Goal: Task Accomplishment & Management: Manage account settings

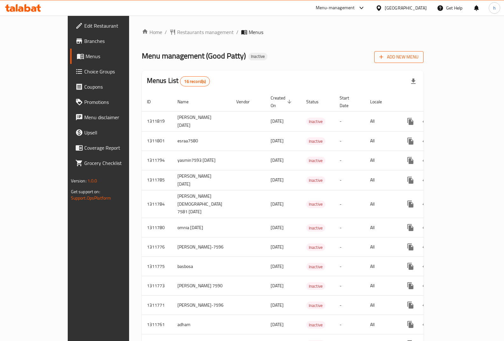
click at [418, 60] on span "Add New Menu" at bounding box center [398, 57] width 39 height 8
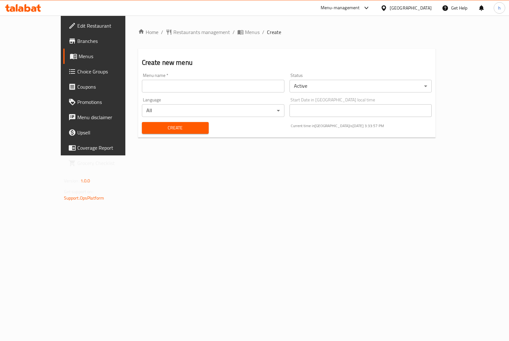
click at [192, 88] on input "text" at bounding box center [213, 86] width 142 height 13
type input "heba 15/9/2025"
click at [188, 125] on span "Create" at bounding box center [175, 128] width 57 height 8
click at [155, 130] on span "Create" at bounding box center [175, 128] width 57 height 8
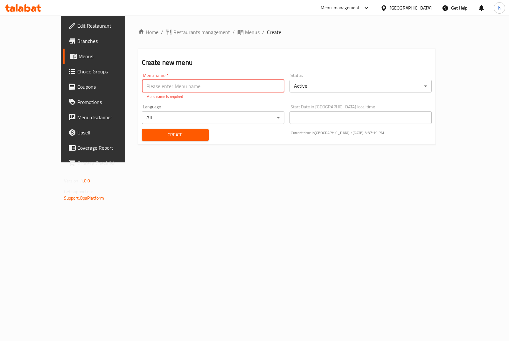
click at [192, 88] on input "text" at bounding box center [213, 86] width 142 height 13
click at [172, 84] on input "text" at bounding box center [213, 86] width 142 height 13
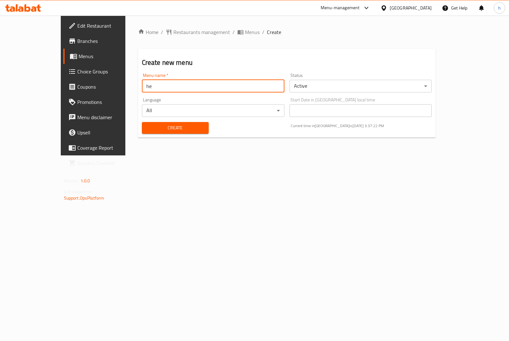
type input "h"
type input "Heba 5331"
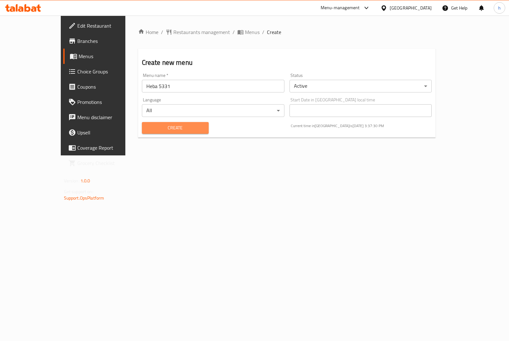
click at [166, 128] on span "Create" at bounding box center [175, 128] width 57 height 8
click at [79, 57] on span "Menus" at bounding box center [110, 56] width 62 height 8
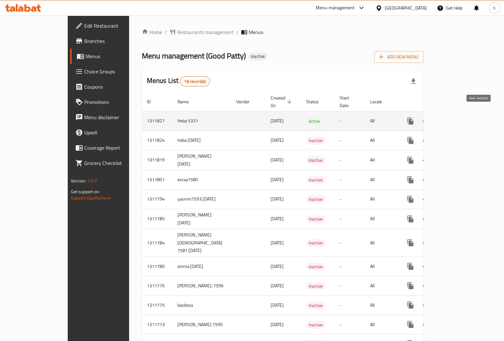
click at [460, 117] on icon "enhanced table" at bounding box center [456, 121] width 8 height 8
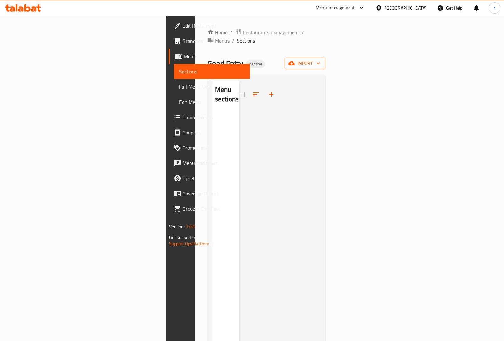
click at [295, 60] on icon "button" at bounding box center [291, 63] width 6 height 6
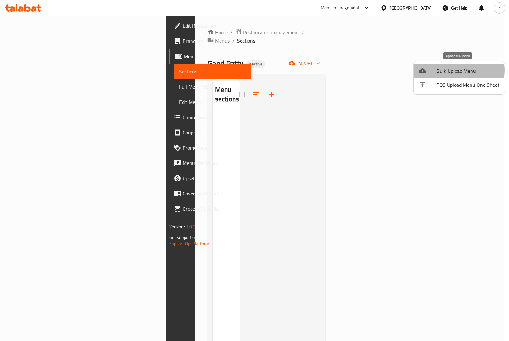
click at [455, 70] on span "Bulk Upload Menu" at bounding box center [467, 71] width 63 height 8
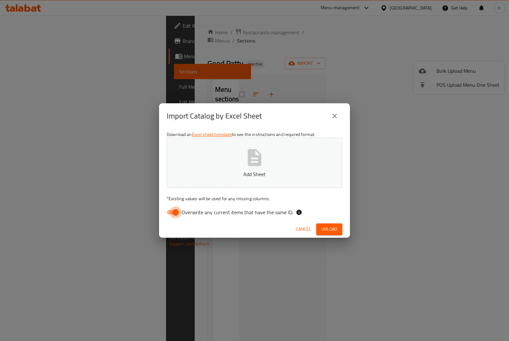
click at [169, 213] on input "Overwrite any current items that have the same ID." at bounding box center [175, 212] width 36 height 12
checkbox input "false"
click at [250, 169] on button "Add Sheet" at bounding box center [255, 163] width 176 height 50
click at [336, 228] on span "Upload" at bounding box center [329, 229] width 16 height 8
click at [336, 117] on icon "close" at bounding box center [334, 116] width 4 height 4
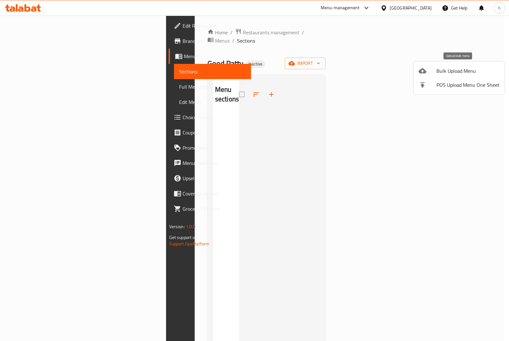
click at [449, 72] on span "Bulk Upload Menu" at bounding box center [467, 71] width 63 height 8
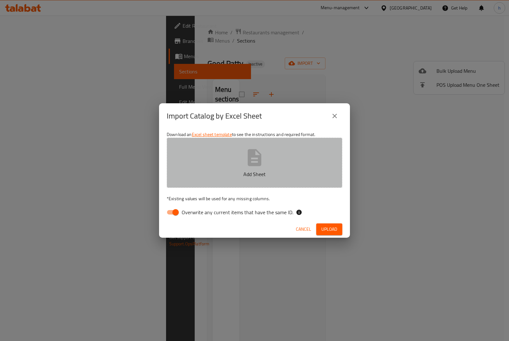
click at [236, 171] on p "Add Sheet" at bounding box center [254, 174] width 156 height 8
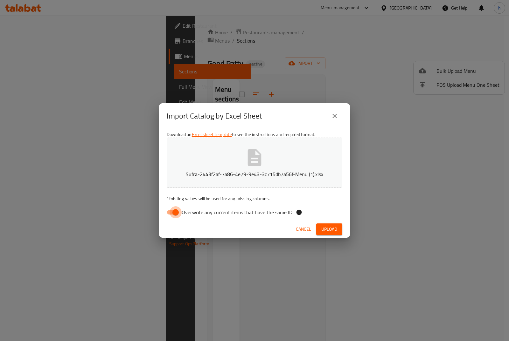
click at [168, 214] on input "Overwrite any current items that have the same ID." at bounding box center [175, 212] width 36 height 12
checkbox input "false"
click at [327, 232] on span "Upload" at bounding box center [329, 229] width 16 height 8
click at [336, 116] on icon "close" at bounding box center [335, 116] width 8 height 8
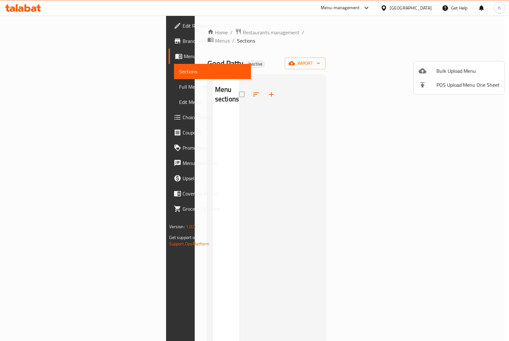
click at [460, 57] on div at bounding box center [254, 170] width 509 height 341
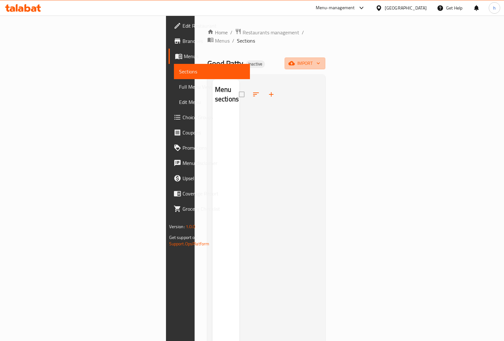
click at [295, 61] on icon "button" at bounding box center [291, 63] width 6 height 4
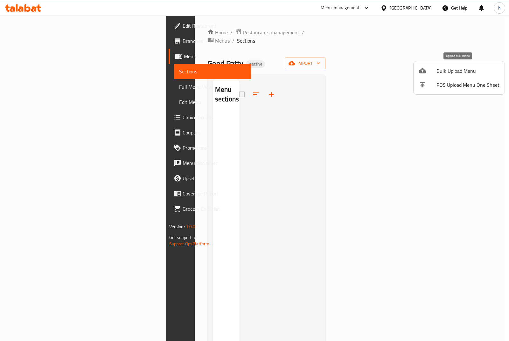
click at [457, 70] on span "Bulk Upload Menu" at bounding box center [467, 71] width 63 height 8
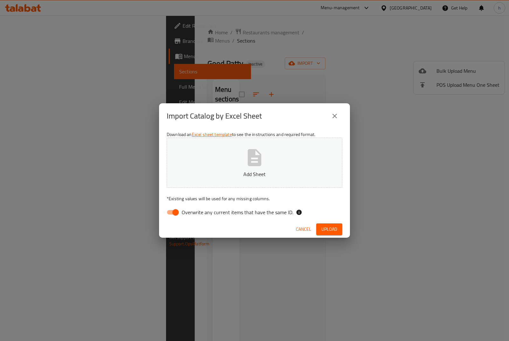
click at [169, 211] on input "Overwrite any current items that have the same ID." at bounding box center [175, 212] width 36 height 12
checkbox input "false"
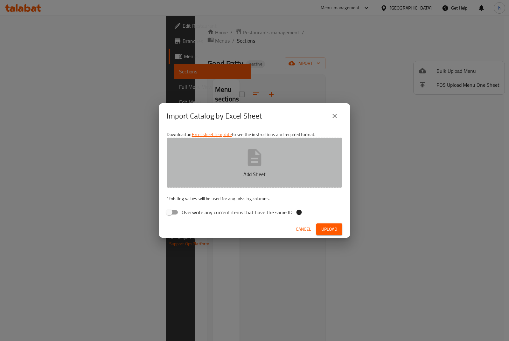
click at [259, 170] on p "Add Sheet" at bounding box center [254, 174] width 156 height 8
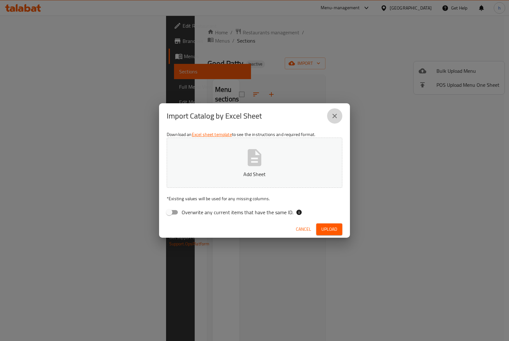
click at [334, 119] on icon "close" at bounding box center [335, 116] width 8 height 8
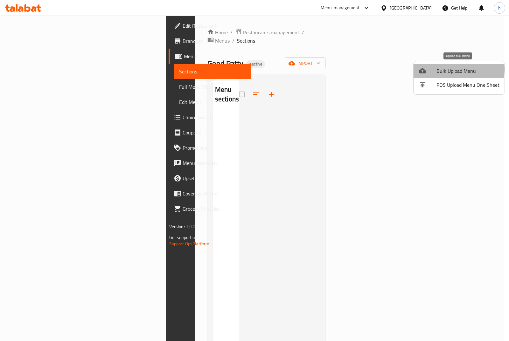
click at [447, 69] on span "Bulk Upload Menu" at bounding box center [467, 71] width 63 height 8
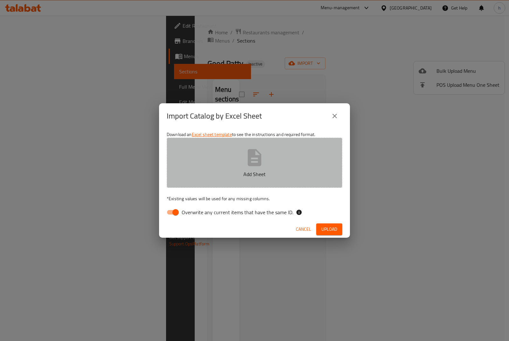
click at [260, 165] on icon "button" at bounding box center [255, 157] width 14 height 17
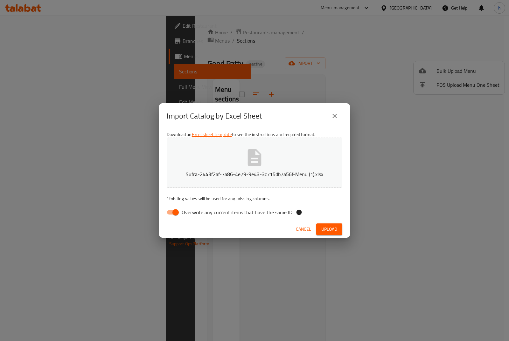
click at [335, 113] on icon "close" at bounding box center [335, 116] width 8 height 8
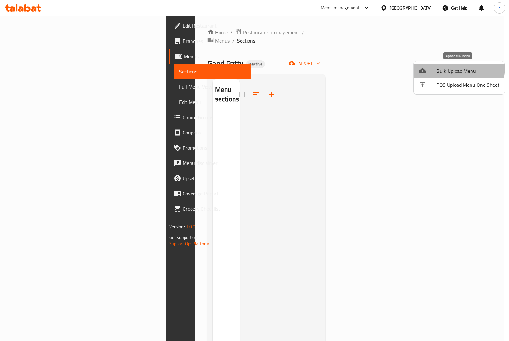
click at [438, 67] on span "Bulk Upload Menu" at bounding box center [467, 71] width 63 height 8
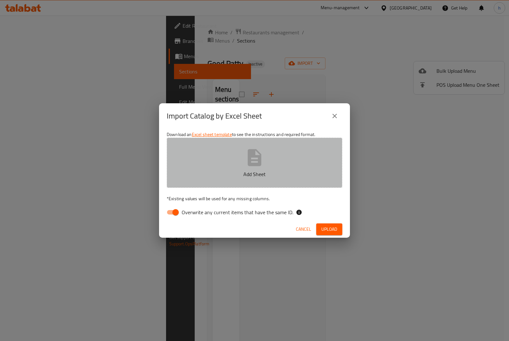
click at [253, 174] on p "Add Sheet" at bounding box center [254, 174] width 156 height 8
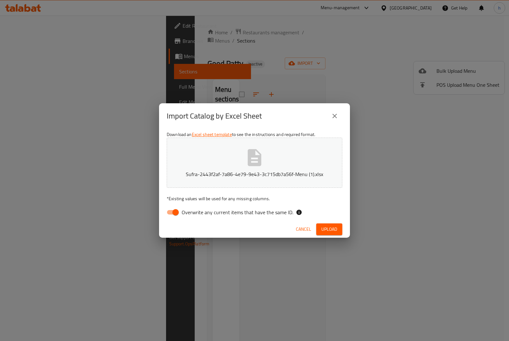
click at [170, 212] on input "Overwrite any current items that have the same ID." at bounding box center [175, 212] width 36 height 12
checkbox input "false"
click at [322, 229] on span "Upload" at bounding box center [329, 229] width 16 height 8
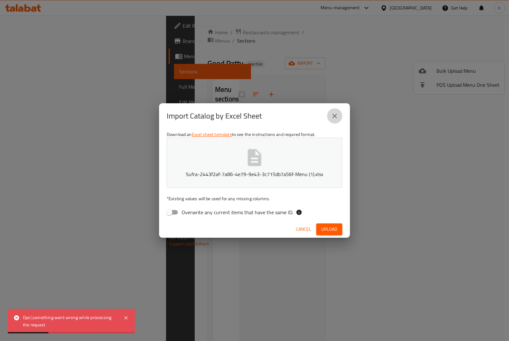
click at [334, 114] on icon "close" at bounding box center [335, 116] width 8 height 8
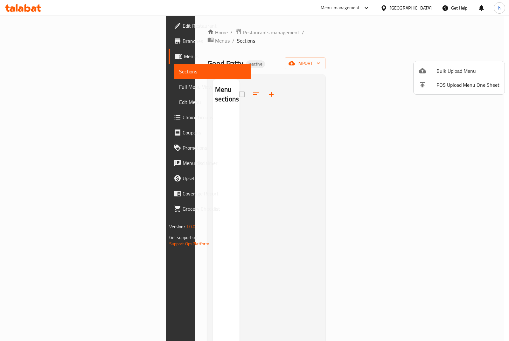
click at [458, 55] on div at bounding box center [254, 170] width 509 height 341
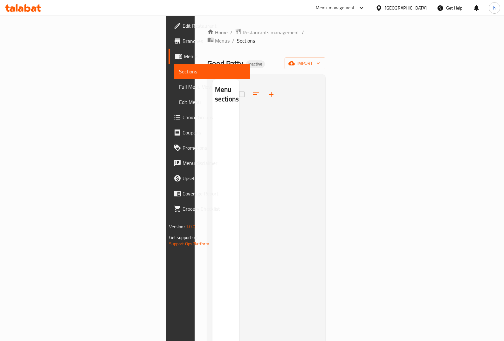
click at [295, 60] on icon "button" at bounding box center [291, 63] width 6 height 6
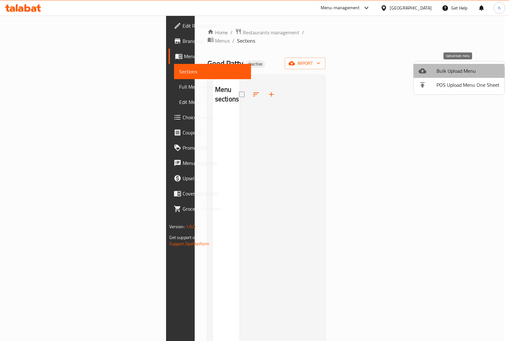
click at [437, 77] on li "Bulk Upload Menu" at bounding box center [458, 71] width 91 height 14
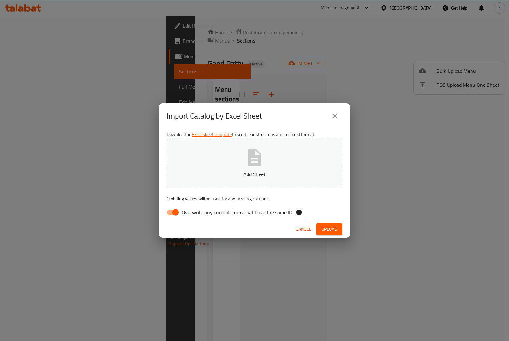
click at [263, 150] on icon "button" at bounding box center [254, 158] width 20 height 20
click at [171, 212] on input "Overwrite any current items that have the same ID." at bounding box center [175, 212] width 36 height 12
checkbox input "false"
click at [326, 227] on span "Upload" at bounding box center [329, 229] width 16 height 8
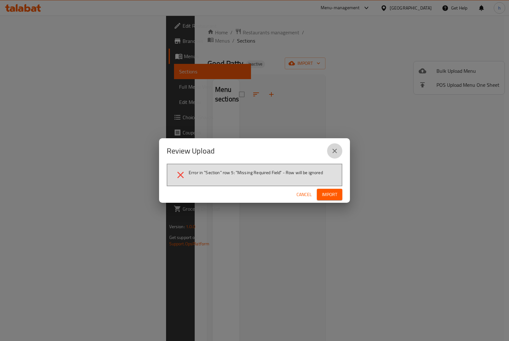
click at [331, 152] on icon "close" at bounding box center [335, 151] width 8 height 8
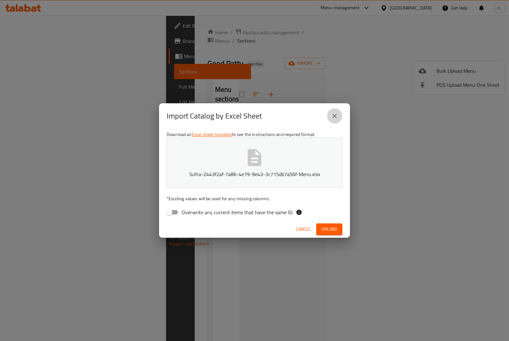
click at [335, 115] on icon "close" at bounding box center [334, 116] width 4 height 4
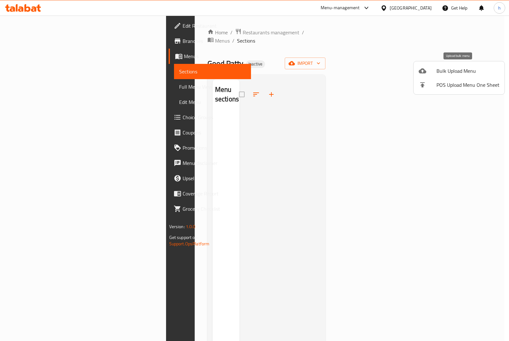
click at [453, 70] on span "Bulk Upload Menu" at bounding box center [467, 71] width 63 height 8
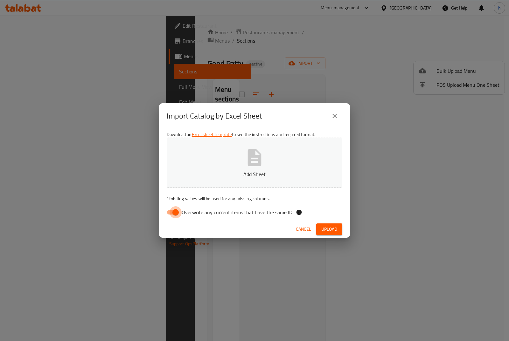
click at [172, 213] on input "Overwrite any current items that have the same ID." at bounding box center [175, 212] width 36 height 12
checkbox input "false"
click at [275, 157] on button "Add Sheet" at bounding box center [255, 163] width 176 height 50
click at [248, 170] on p "Add Sheet" at bounding box center [254, 174] width 156 height 8
click at [339, 231] on button "Upload" at bounding box center [329, 230] width 26 height 12
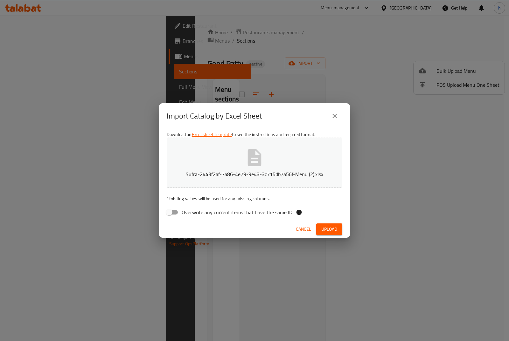
click at [333, 117] on icon "close" at bounding box center [335, 116] width 8 height 8
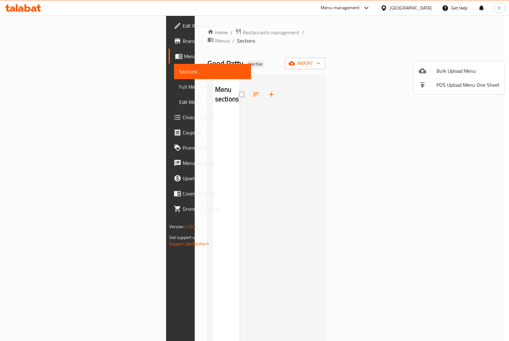
click at [256, 65] on div at bounding box center [254, 170] width 509 height 341
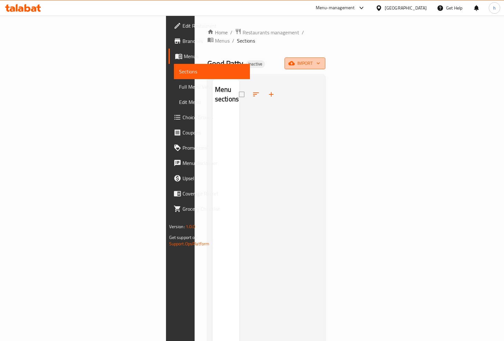
click at [320, 59] on span "import" at bounding box center [305, 63] width 31 height 8
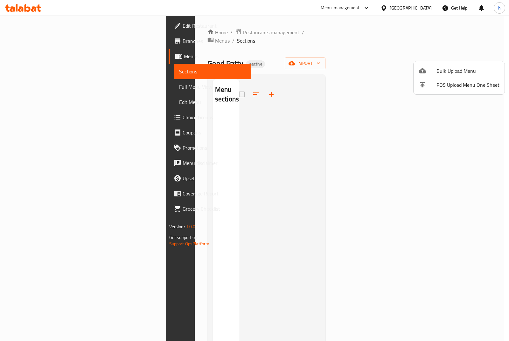
click at [464, 56] on div at bounding box center [254, 170] width 509 height 341
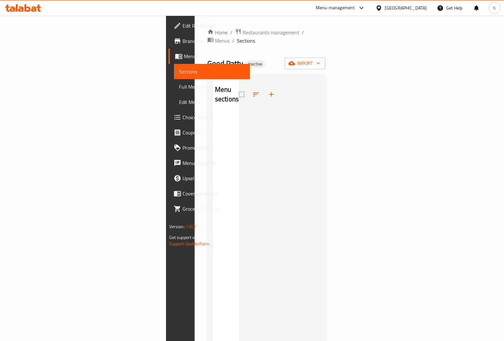
click at [320, 59] on span "import" at bounding box center [305, 63] width 31 height 8
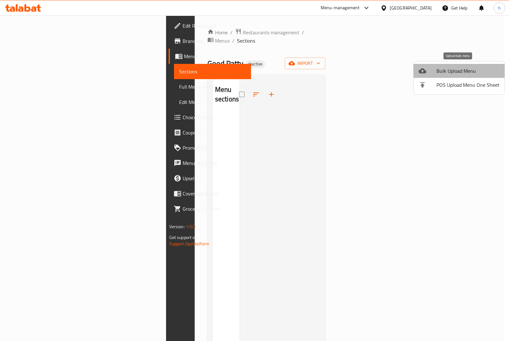
click at [461, 70] on span "Bulk Upload Menu" at bounding box center [467, 71] width 63 height 8
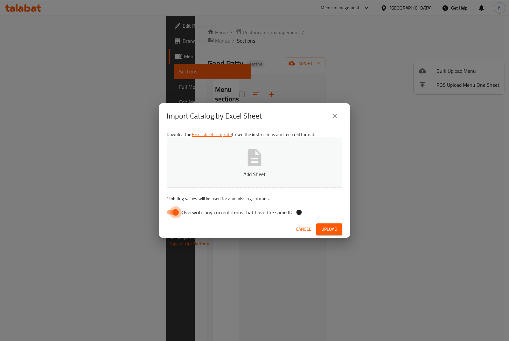
click at [168, 212] on input "Overwrite any current items that have the same ID." at bounding box center [175, 212] width 36 height 12
checkbox input "false"
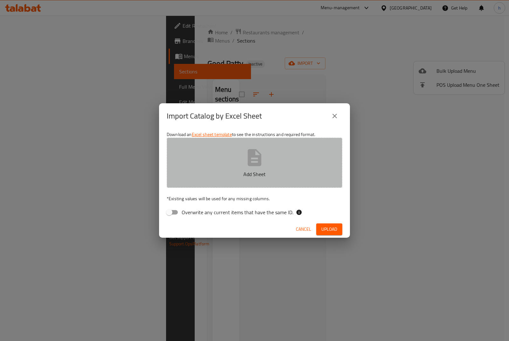
click at [223, 168] on button "Add Sheet" at bounding box center [255, 163] width 176 height 50
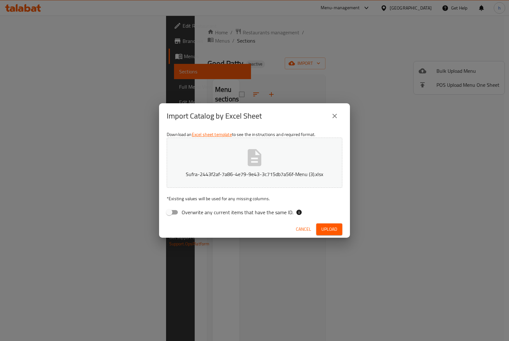
click at [329, 229] on span "Upload" at bounding box center [329, 229] width 16 height 8
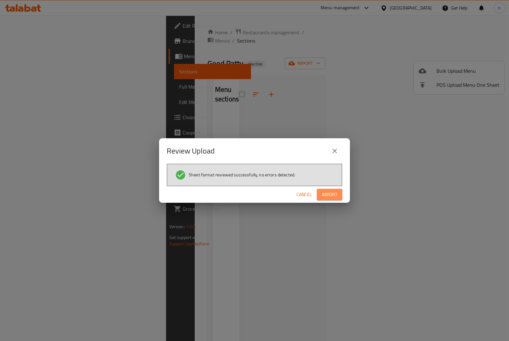
click at [331, 198] on span "Import" at bounding box center [329, 195] width 15 height 8
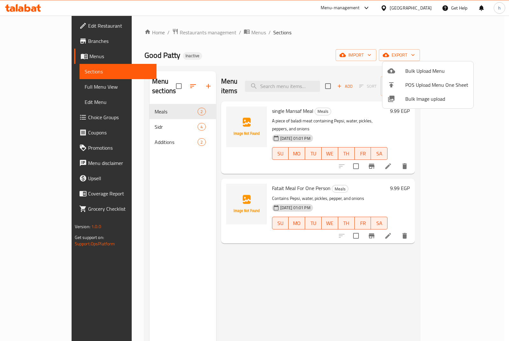
click at [445, 150] on div at bounding box center [254, 170] width 509 height 341
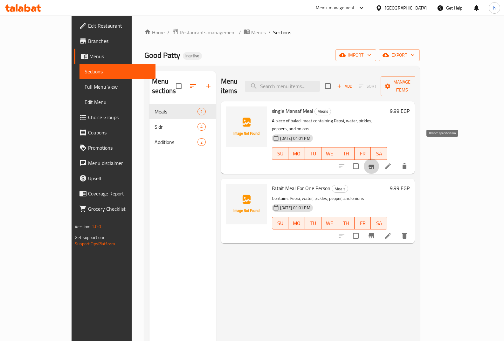
click at [374, 164] on icon "Branch-specific-item" at bounding box center [372, 166] width 6 height 5
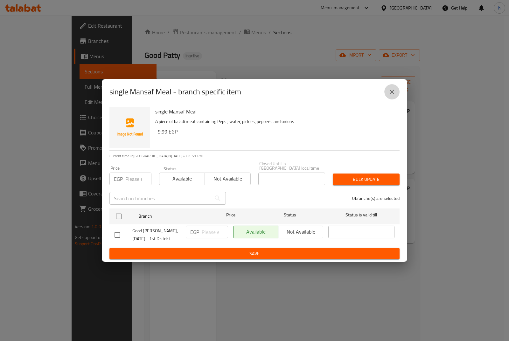
click at [390, 95] on icon "close" at bounding box center [392, 92] width 8 height 8
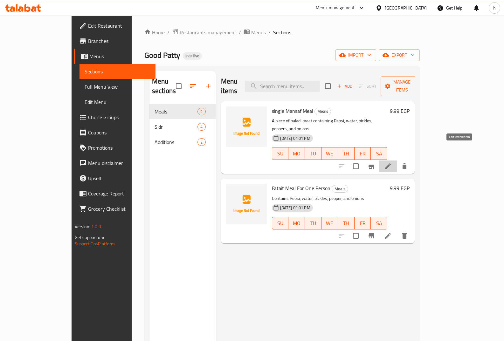
click at [392, 162] on icon at bounding box center [388, 166] width 8 height 8
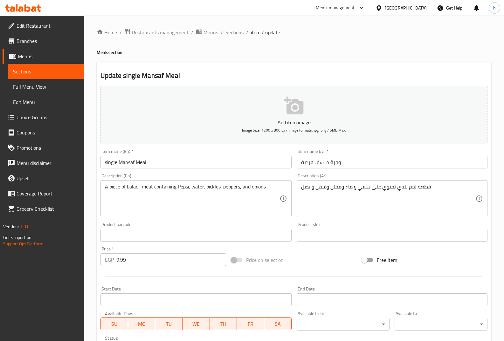
click at [236, 35] on span "Sections" at bounding box center [234, 33] width 18 height 8
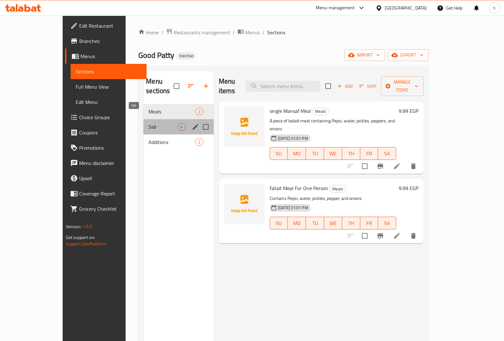
click at [148, 123] on span "Sidr" at bounding box center [162, 127] width 29 height 8
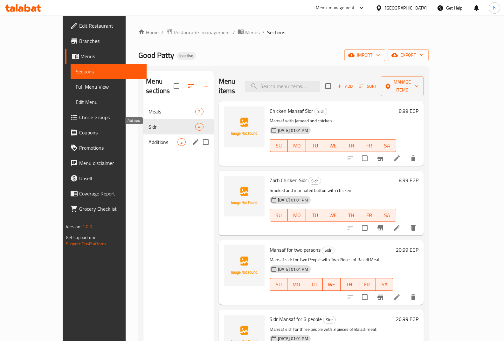
click at [150, 138] on span "Additions" at bounding box center [162, 142] width 29 height 8
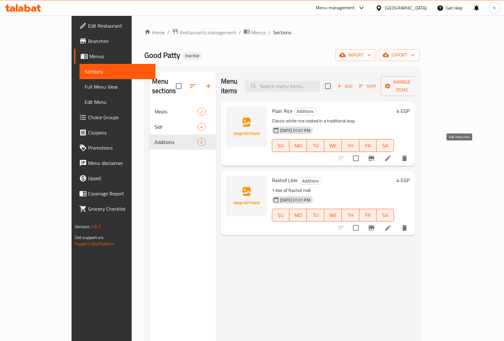
click at [392, 155] on icon at bounding box center [388, 159] width 8 height 8
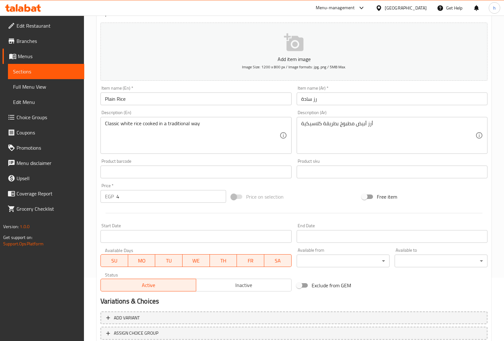
scroll to position [64, 0]
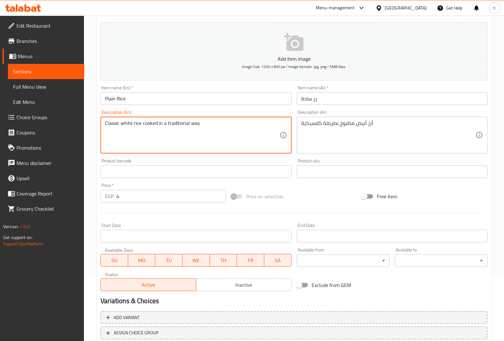
click at [120, 127] on textarea "Classic white rice cooked in a traditional way" at bounding box center [192, 135] width 174 height 30
click at [117, 122] on textarea "Classic white rice cooked in a traditional way" at bounding box center [192, 135] width 174 height 30
drag, startPoint x: 141, startPoint y: 122, endPoint x: 122, endPoint y: 122, distance: 18.1
click at [122, 122] on textarea "Classic white rice cooked in a traditional way" at bounding box center [192, 135] width 174 height 30
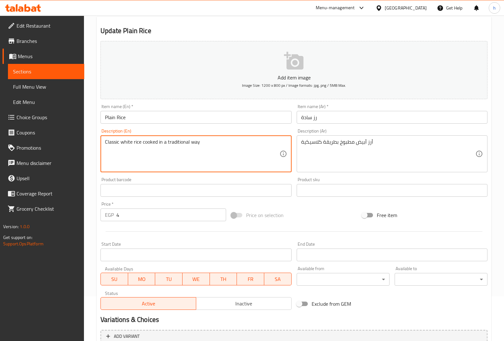
scroll to position [45, 0]
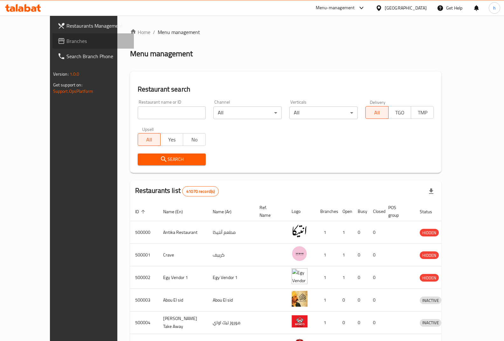
click at [66, 42] on span "Branches" at bounding box center [97, 41] width 63 height 8
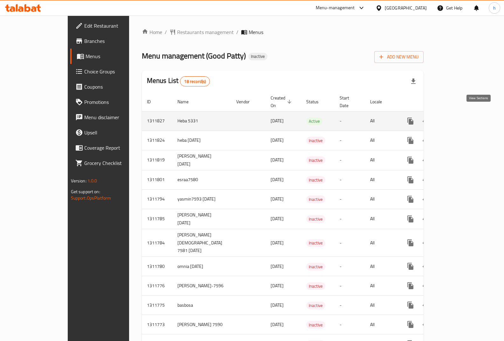
click at [460, 118] on icon "enhanced table" at bounding box center [456, 121] width 8 height 8
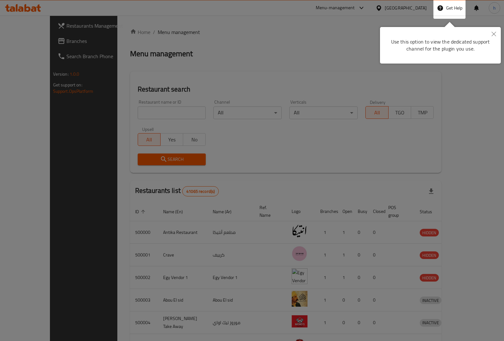
click at [494, 34] on icon "Close" at bounding box center [494, 34] width 4 height 4
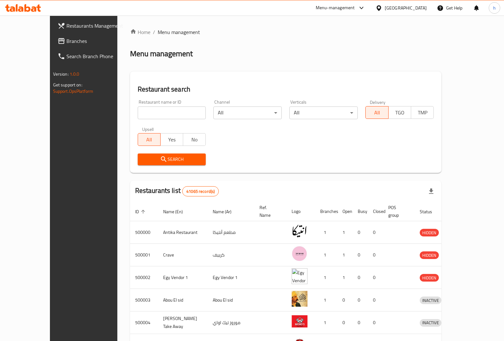
click at [426, 9] on div "[GEOGRAPHIC_DATA]" at bounding box center [406, 7] width 42 height 7
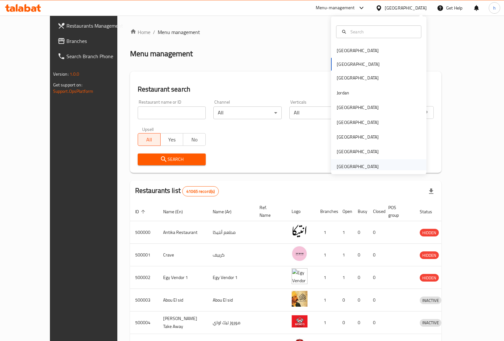
click at [341, 167] on div "United Arab Emirates" at bounding box center [358, 166] width 42 height 7
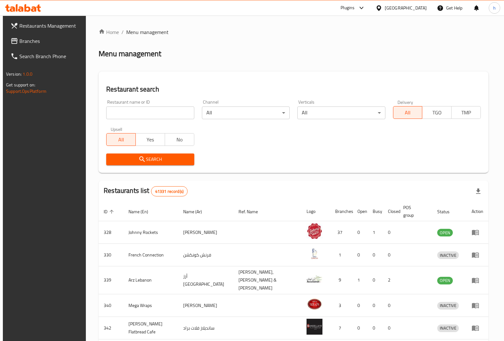
click at [116, 114] on input "search" at bounding box center [150, 113] width 88 height 13
paste input "777117"
type input "777117"
click at [111, 160] on span "Search" at bounding box center [150, 159] width 78 height 8
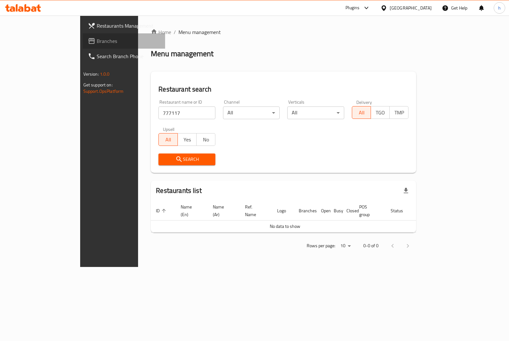
click at [97, 42] on span "Branches" at bounding box center [128, 41] width 63 height 8
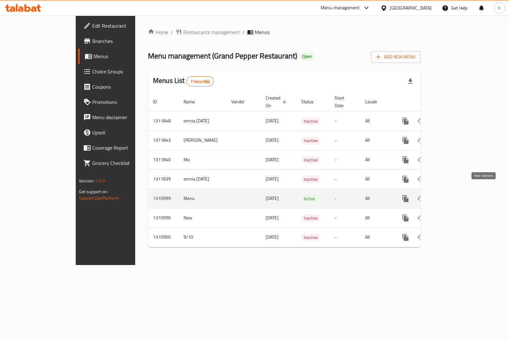
click at [455, 195] on icon "enhanced table" at bounding box center [451, 199] width 8 height 8
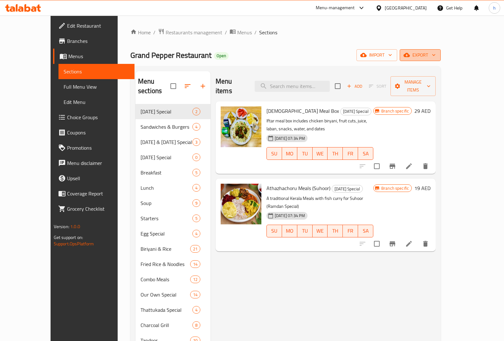
click at [436, 59] on span "export" at bounding box center [420, 55] width 31 height 8
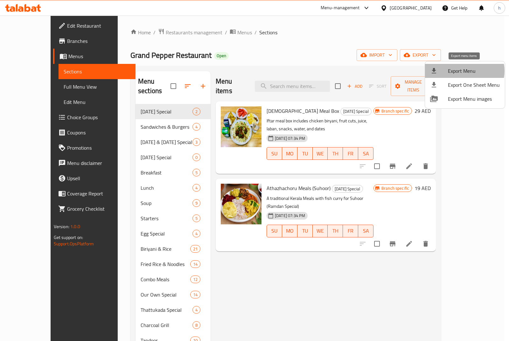
click at [464, 71] on span "Export Menu" at bounding box center [474, 71] width 52 height 8
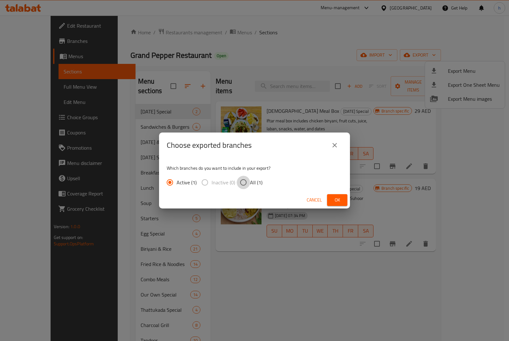
click at [245, 185] on input "All (1)" at bounding box center [243, 182] width 13 height 13
radio input "true"
click at [337, 202] on span "Ok" at bounding box center [337, 200] width 10 height 8
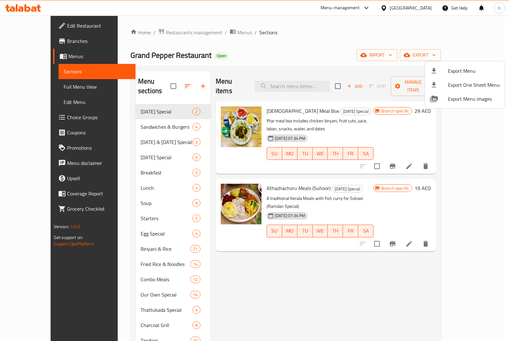
click at [30, 42] on div at bounding box center [254, 170] width 509 height 341
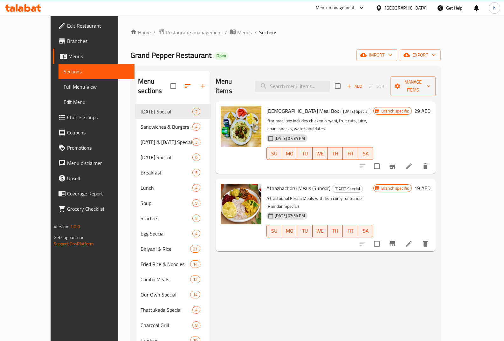
click at [67, 42] on span "Branches" at bounding box center [98, 41] width 63 height 8
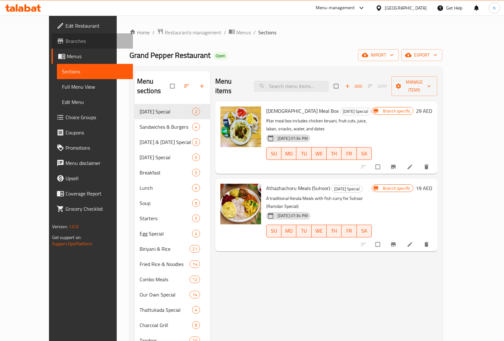
click at [65, 39] on span "Branches" at bounding box center [96, 41] width 63 height 8
